Goal: Book appointment/travel/reservation

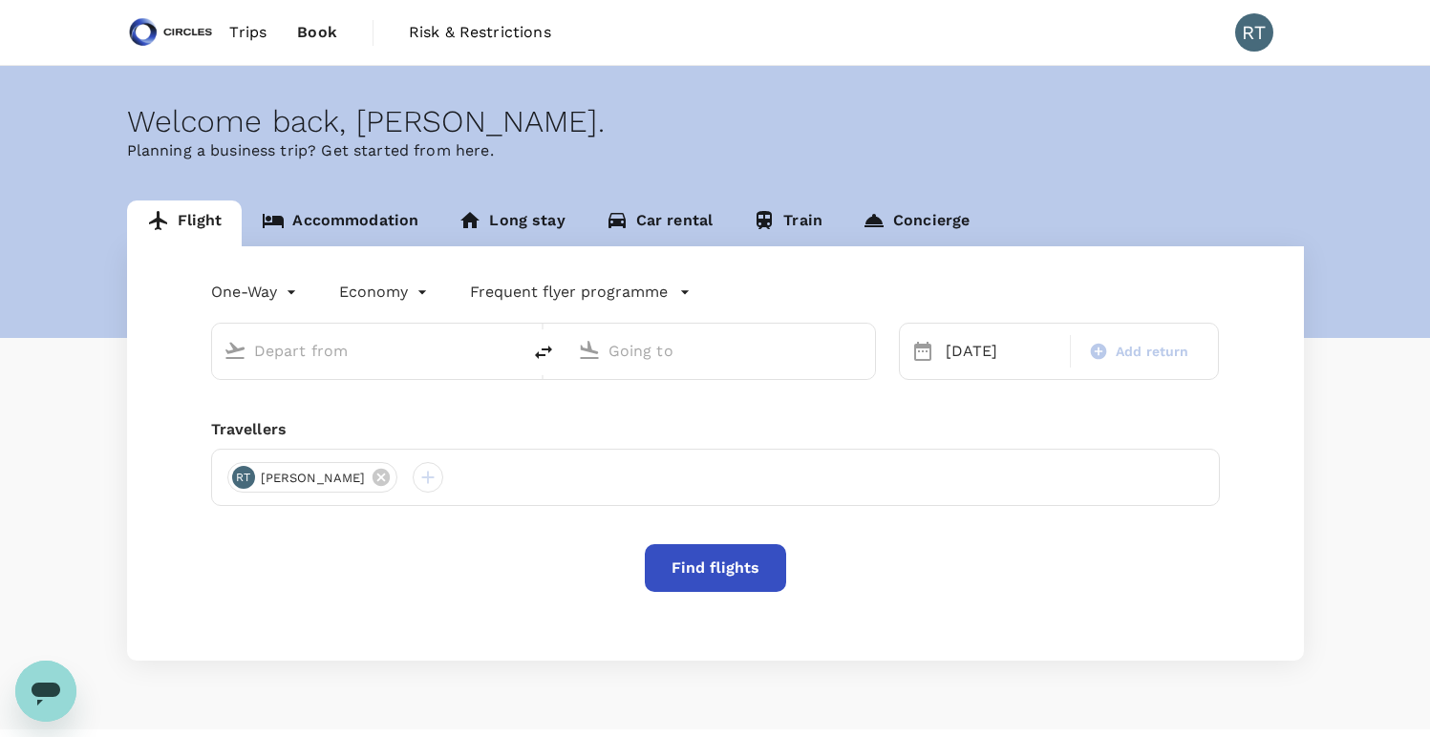
type input "Soekarno-Hatta Intl (CGK)"
type input "Singapore Changi (SIN)"
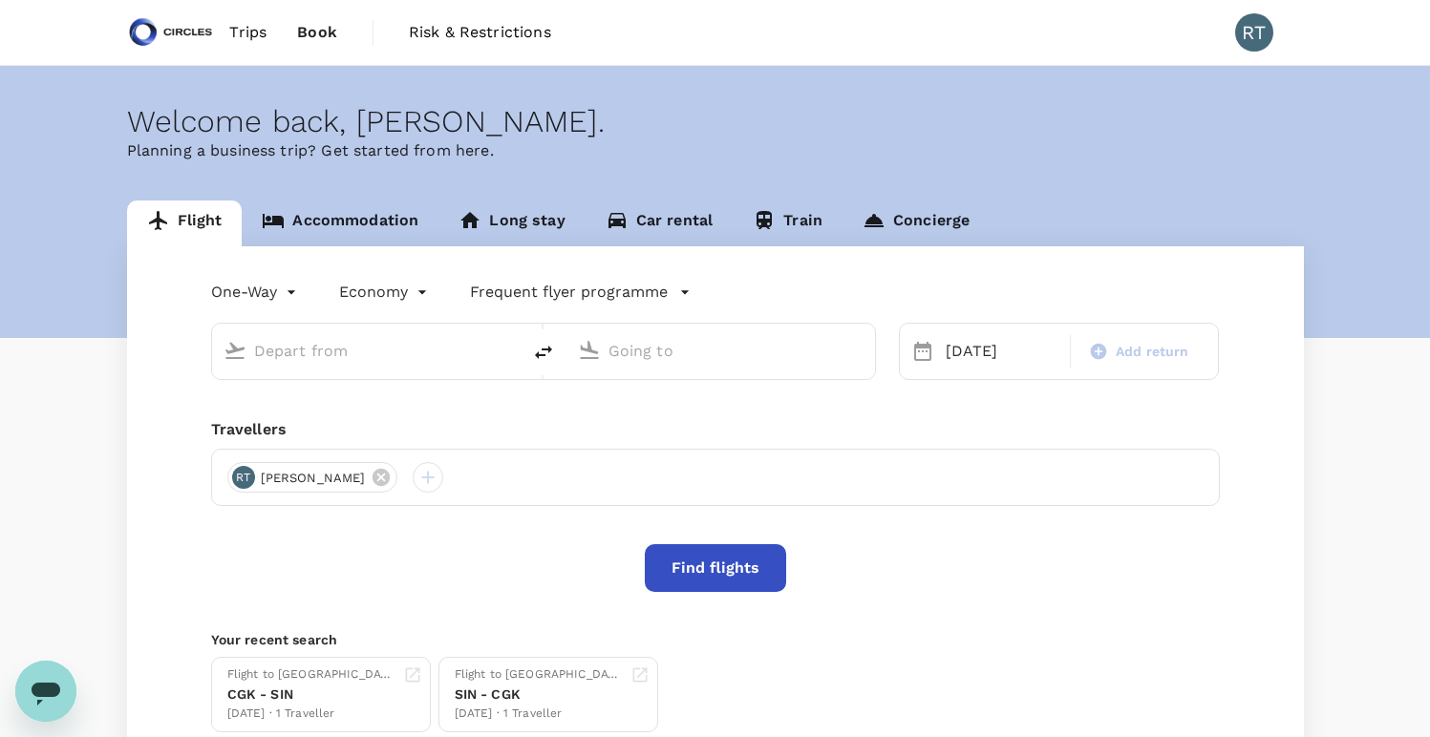
type input "Soekarno-Hatta Intl (CGK)"
type input "Singapore Changi (SIN)"
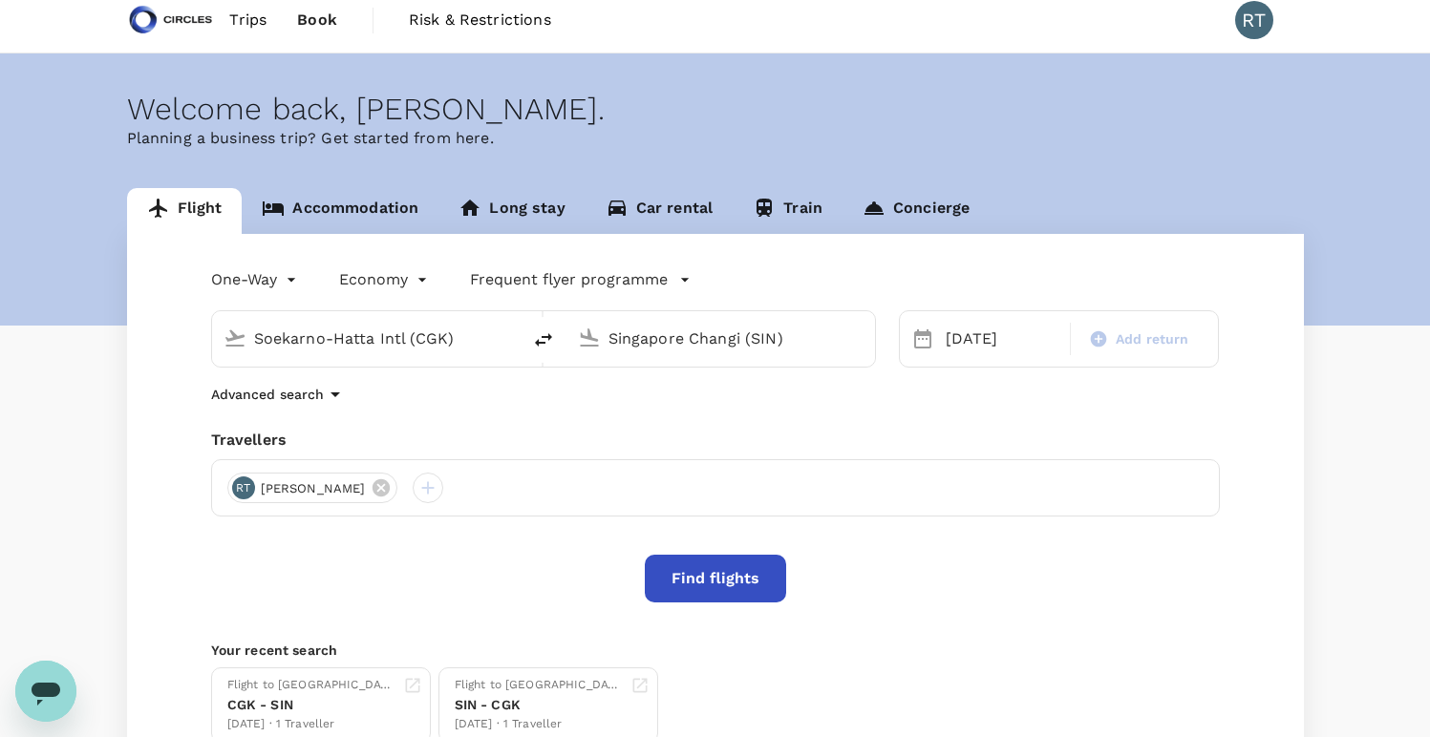
scroll to position [14, 0]
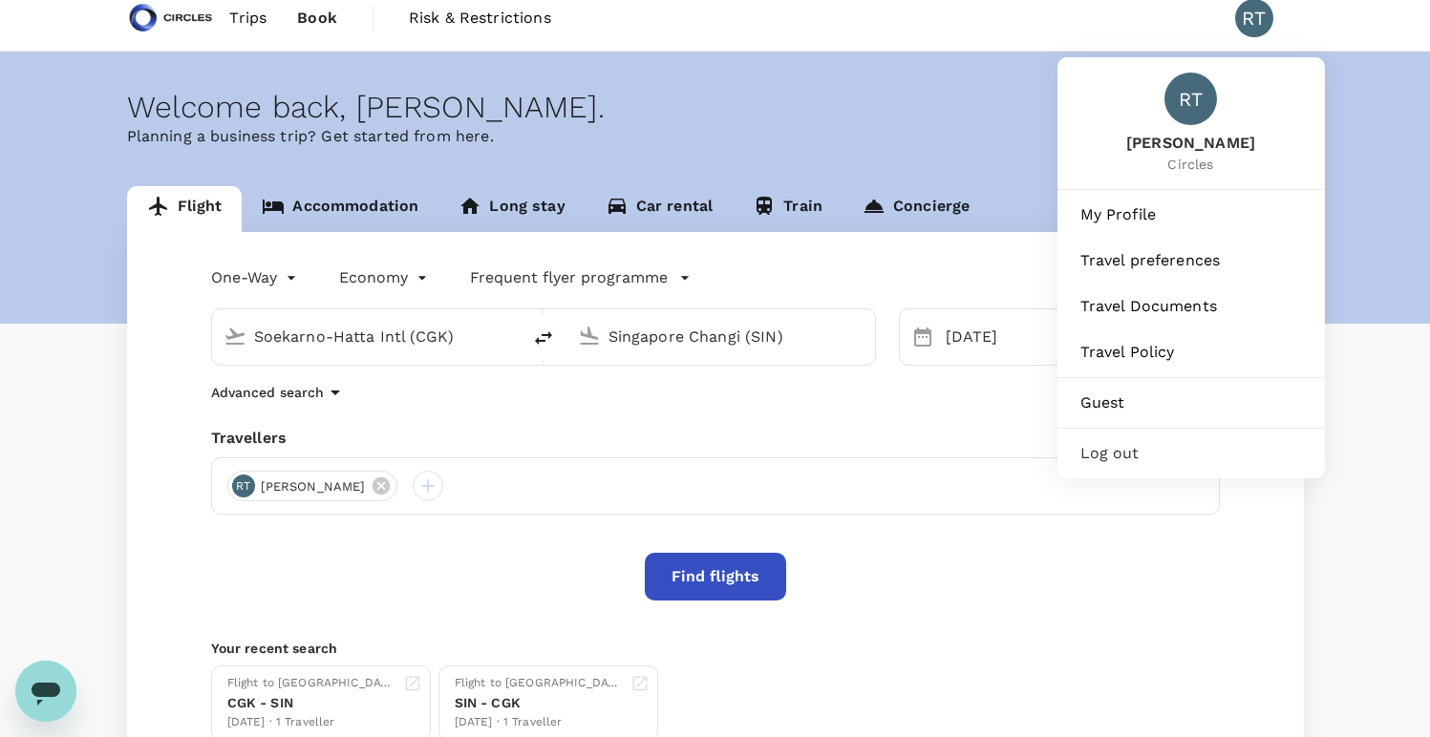
click at [1246, 11] on div "RT" at bounding box center [1254, 18] width 38 height 38
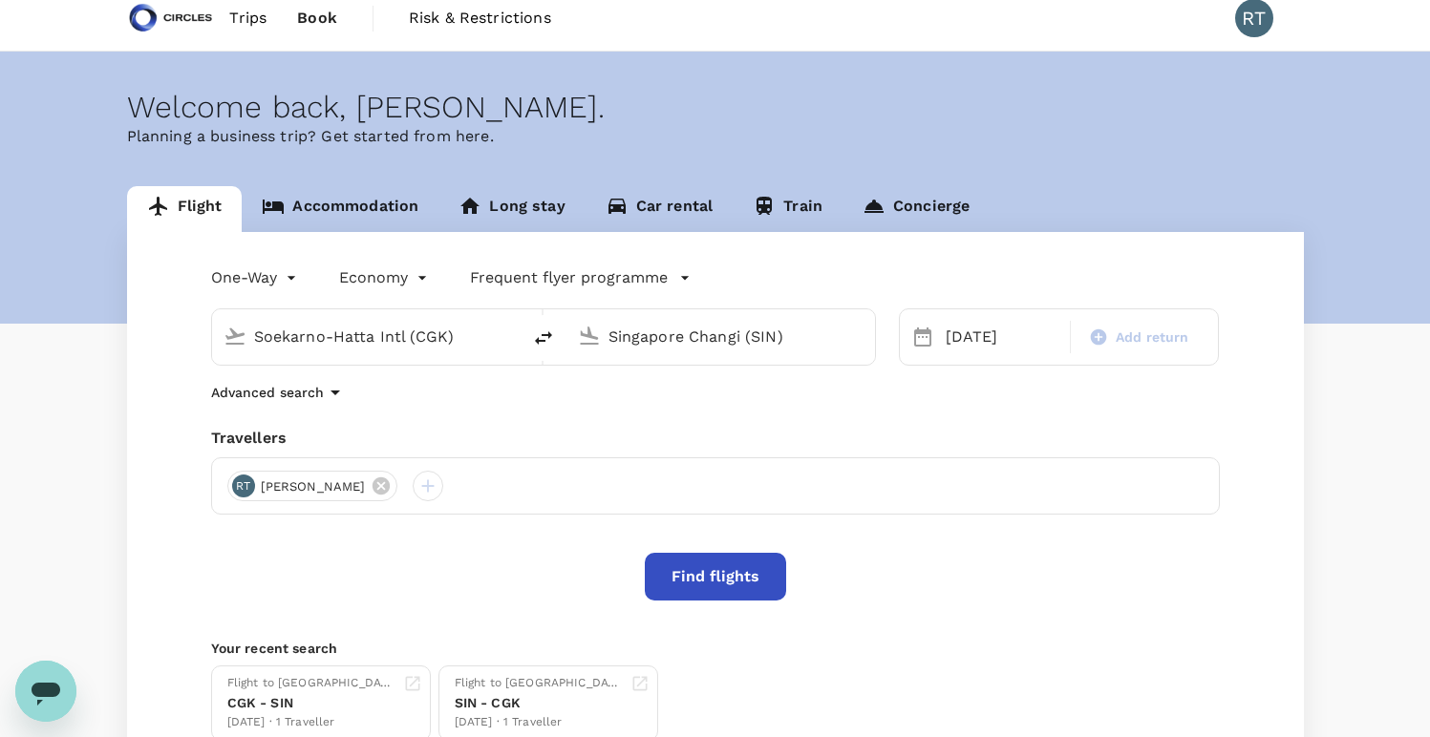
click at [1263, 16] on div "RT" at bounding box center [1254, 18] width 38 height 38
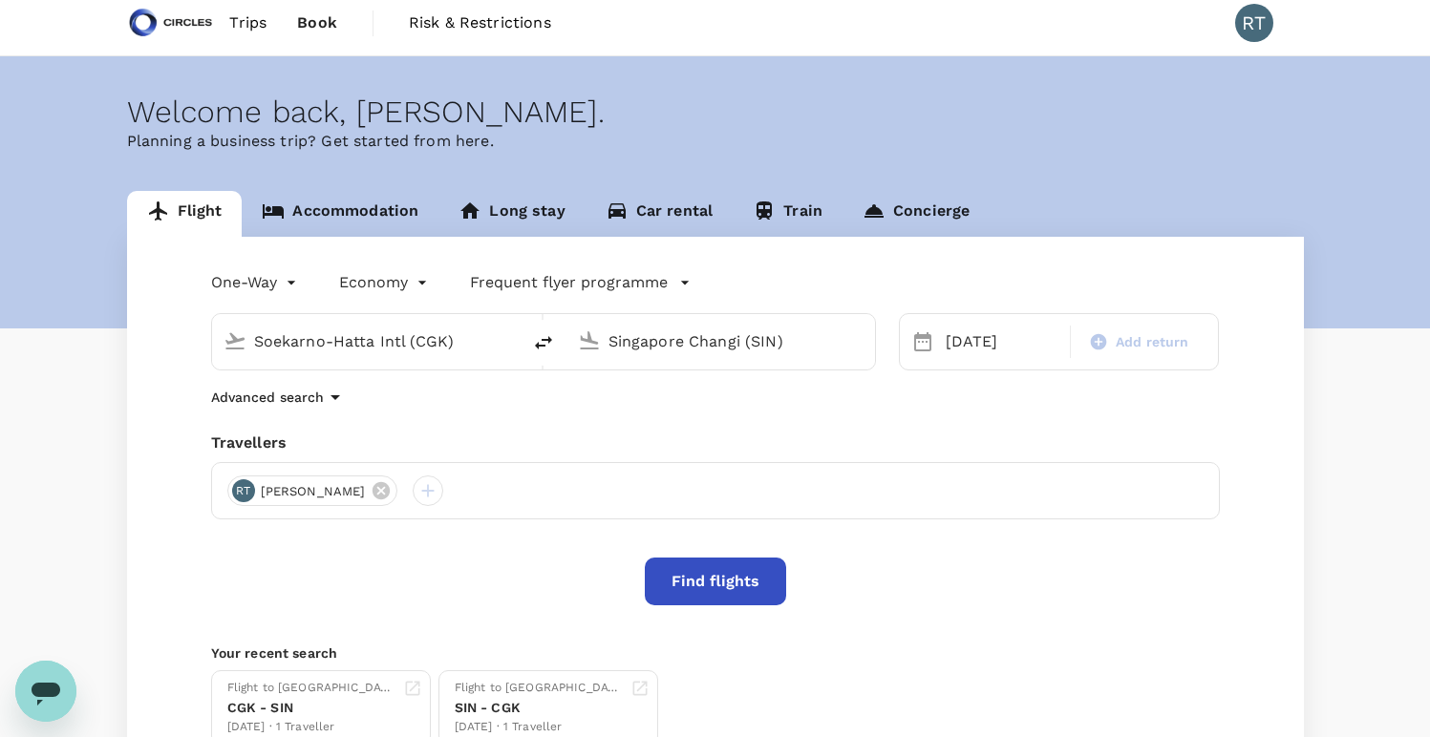
click at [46, 682] on icon "Open messaging window" at bounding box center [46, 691] width 34 height 34
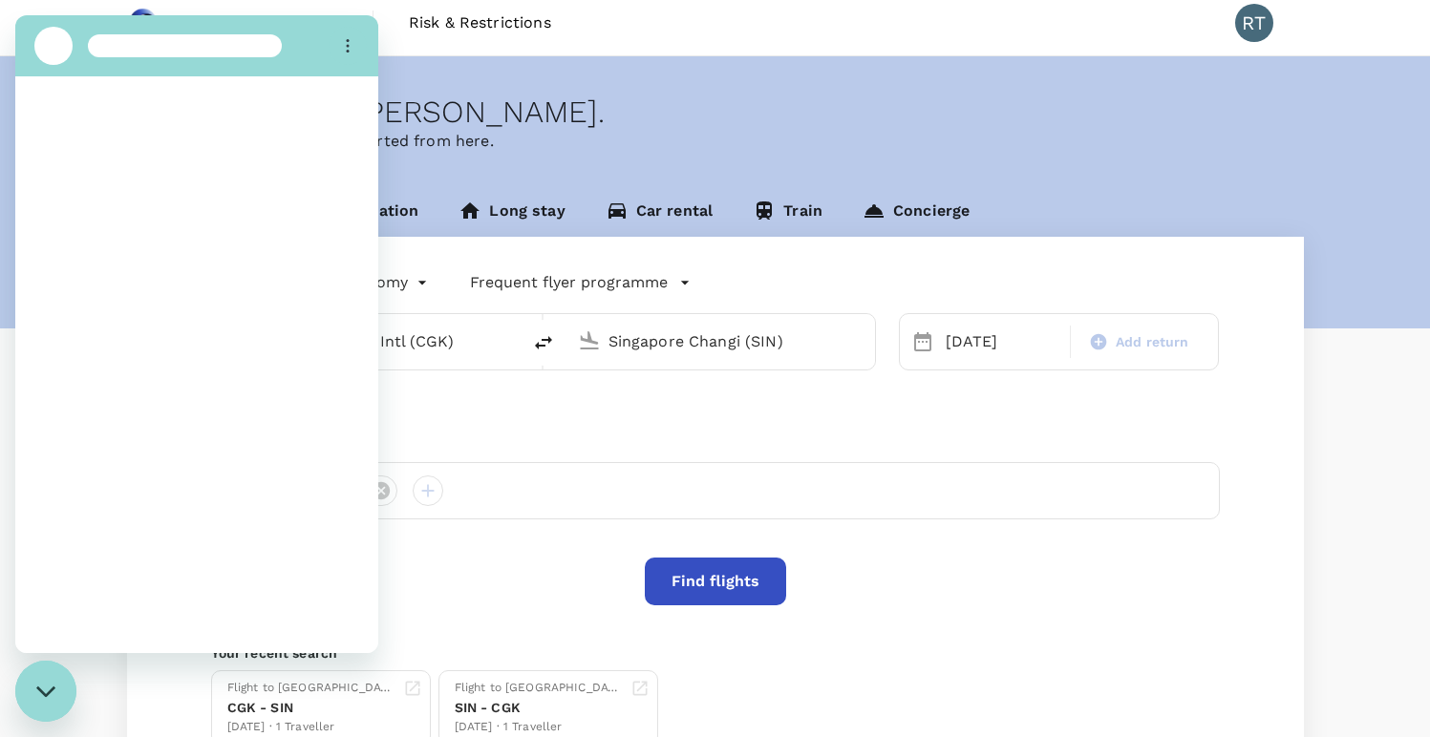
scroll to position [0, 0]
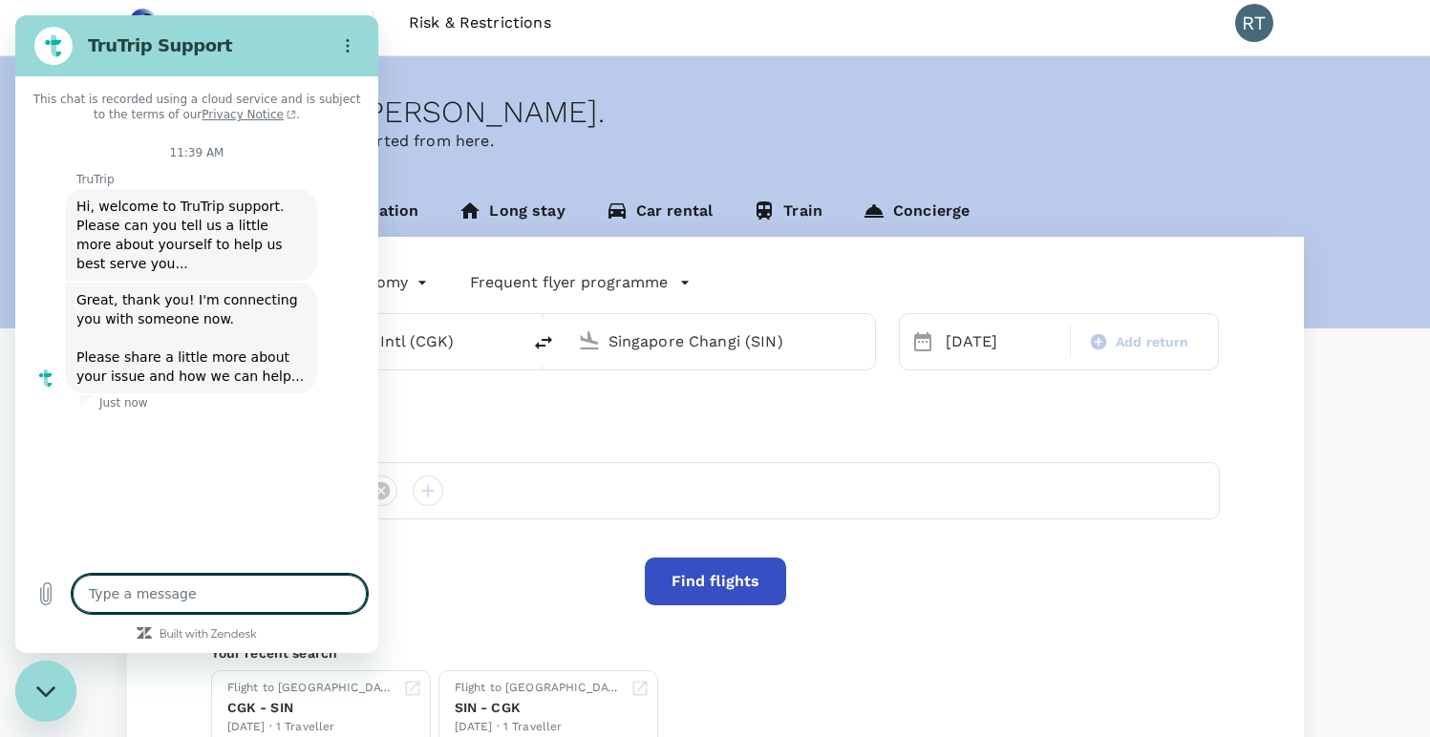
click at [36, 681] on div "Close messaging window" at bounding box center [45, 691] width 57 height 57
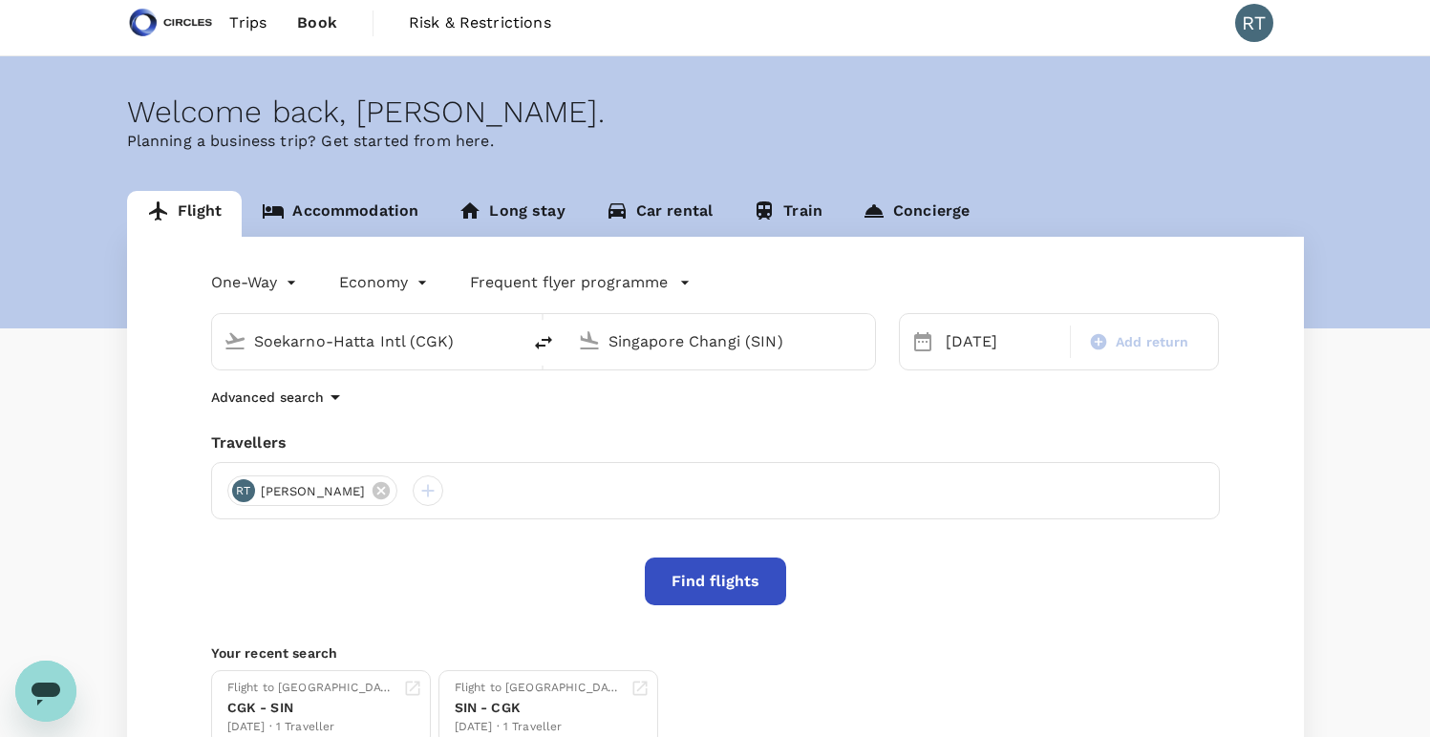
click at [254, 30] on span "Trips" at bounding box center [247, 22] width 37 height 23
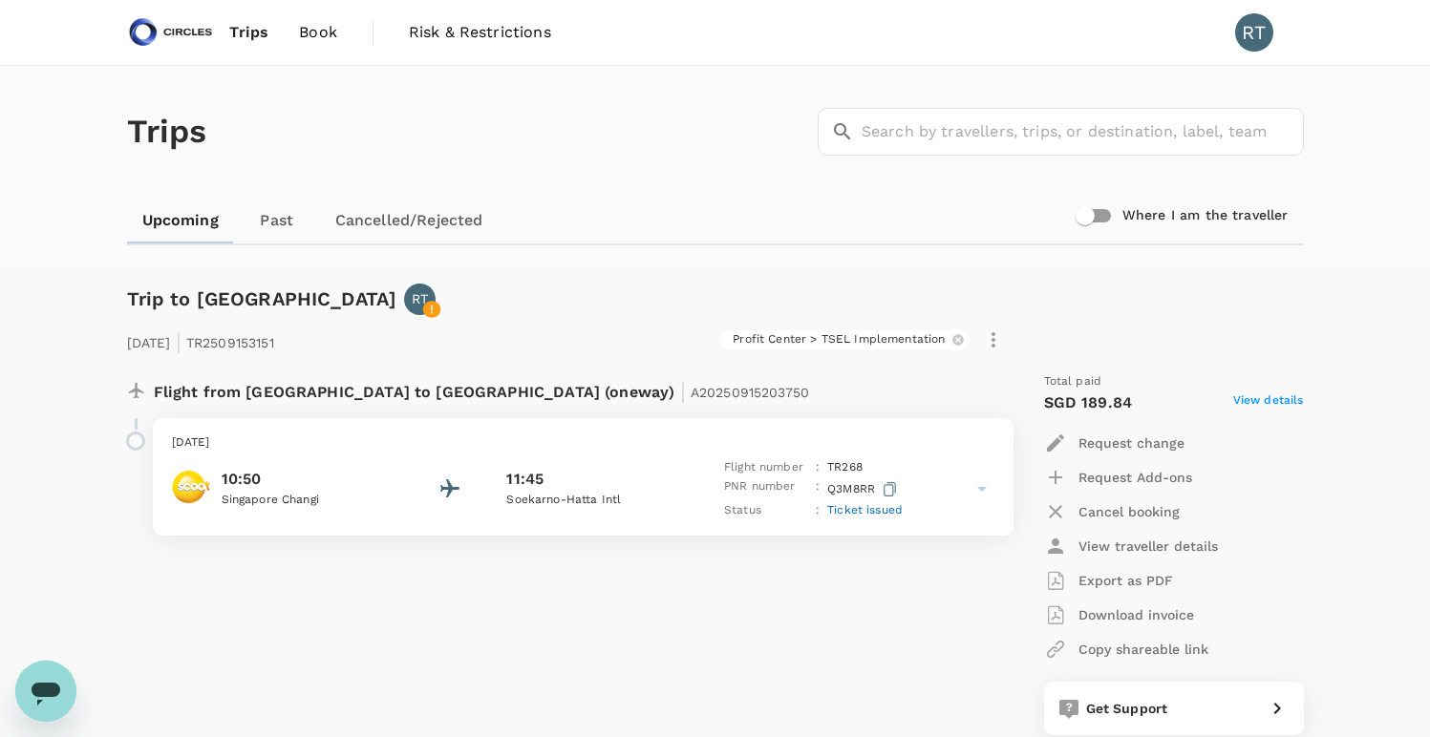
type textarea "x"
